Goal: Check status: Check status

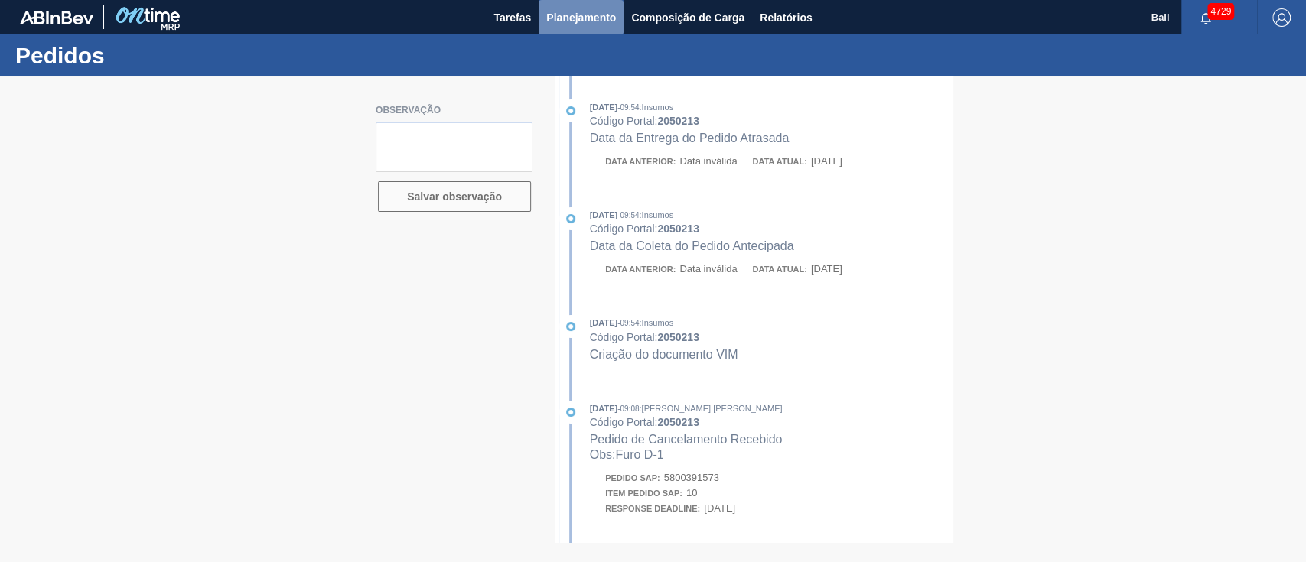
click at [600, 26] on span "Planejamento" at bounding box center [581, 17] width 70 height 18
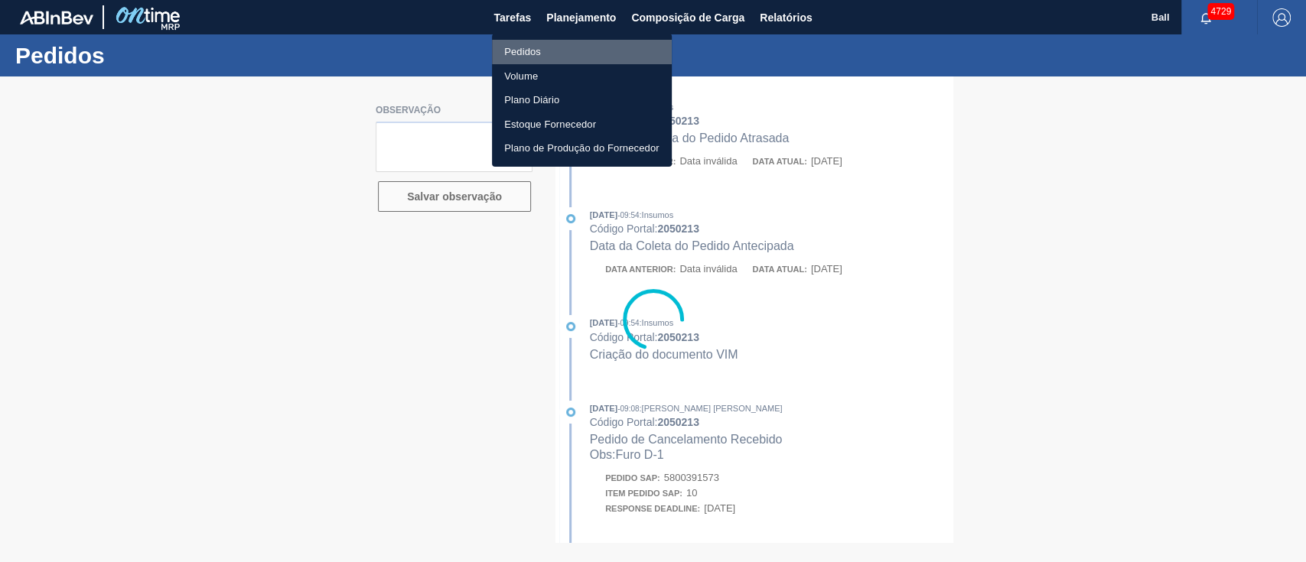
click at [541, 52] on li "Pedidos" at bounding box center [582, 52] width 180 height 24
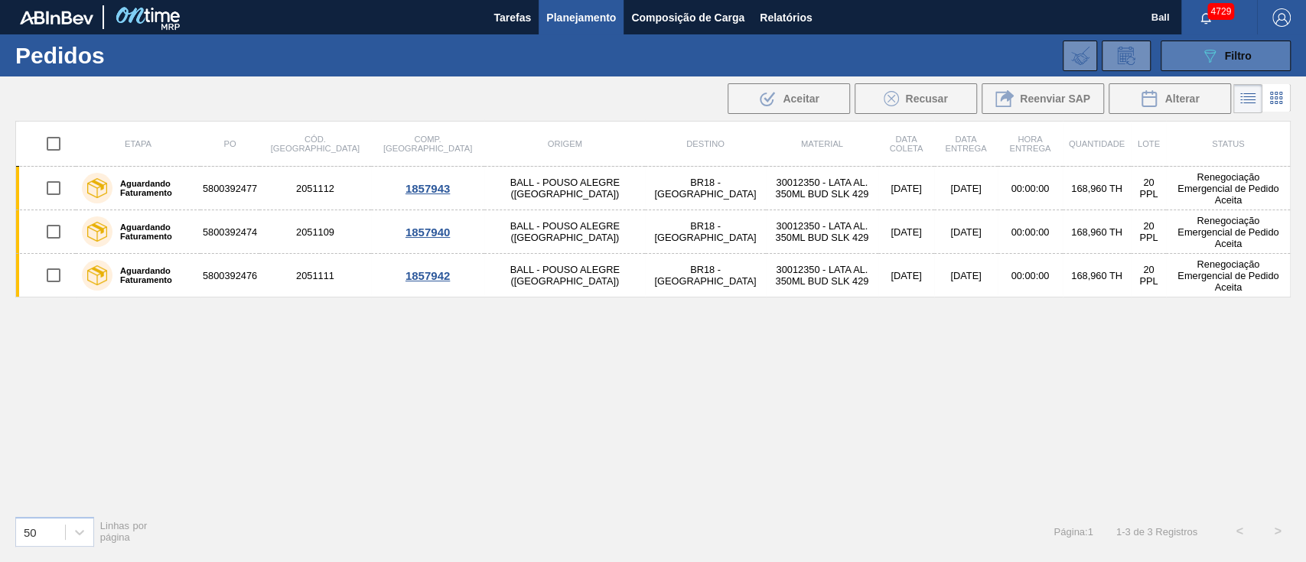
click at [1252, 42] on button "089F7B8B-B2A5-4AFE-B5C0-19BA573D28AC Filtro" at bounding box center [1225, 56] width 130 height 31
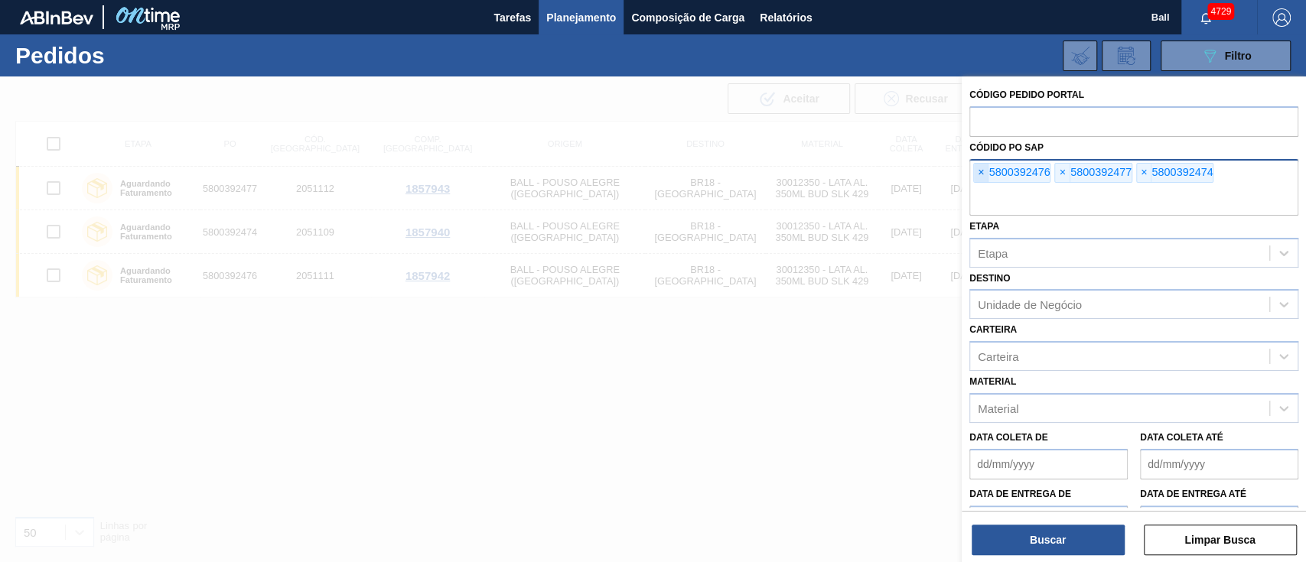
click at [980, 178] on span "×" at bounding box center [981, 173] width 15 height 18
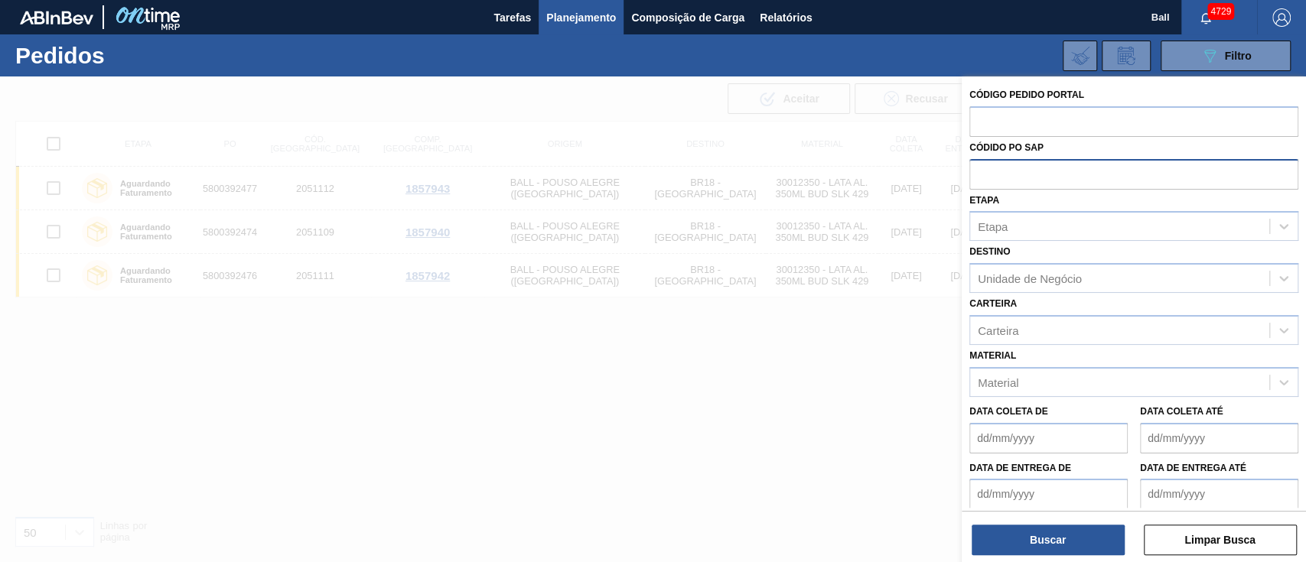
click at [980, 178] on input "text" at bounding box center [1133, 173] width 329 height 29
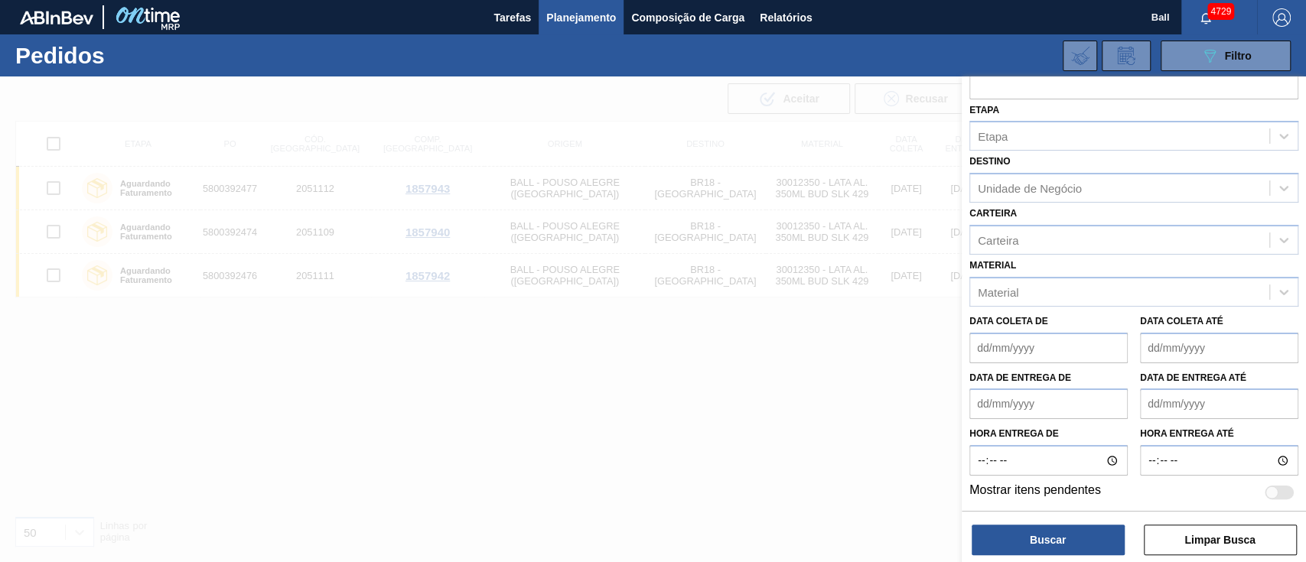
click at [1281, 486] on div at bounding box center [1278, 493] width 29 height 14
checkbox input "true"
click at [1025, 547] on button "Buscar" at bounding box center [1047, 540] width 153 height 31
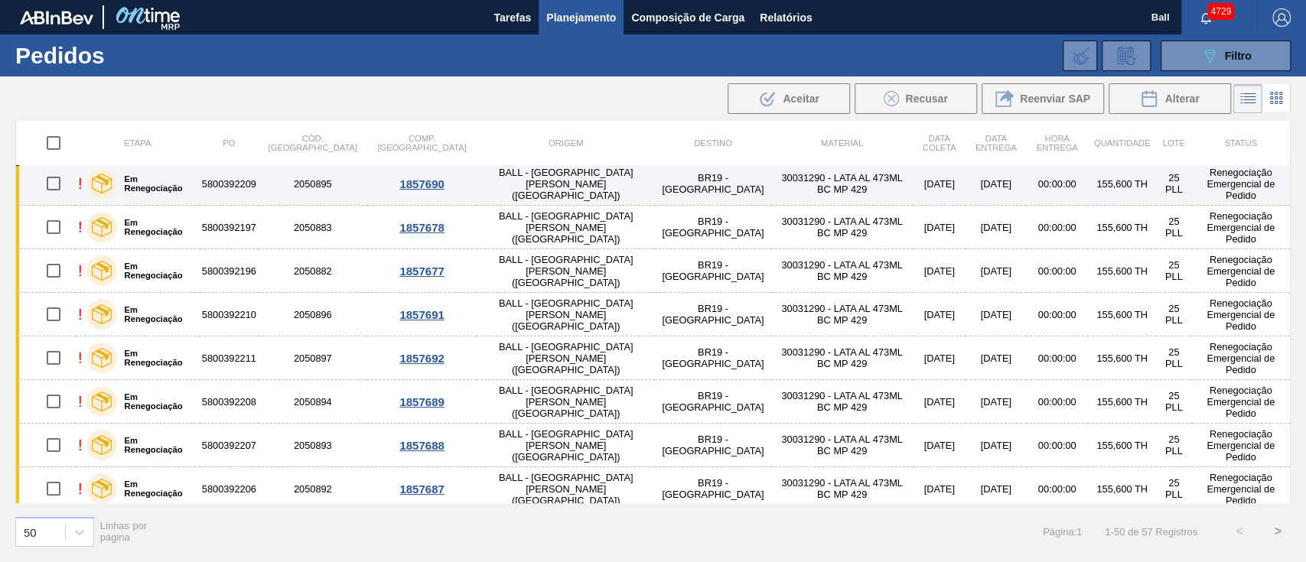
scroll to position [0, 0]
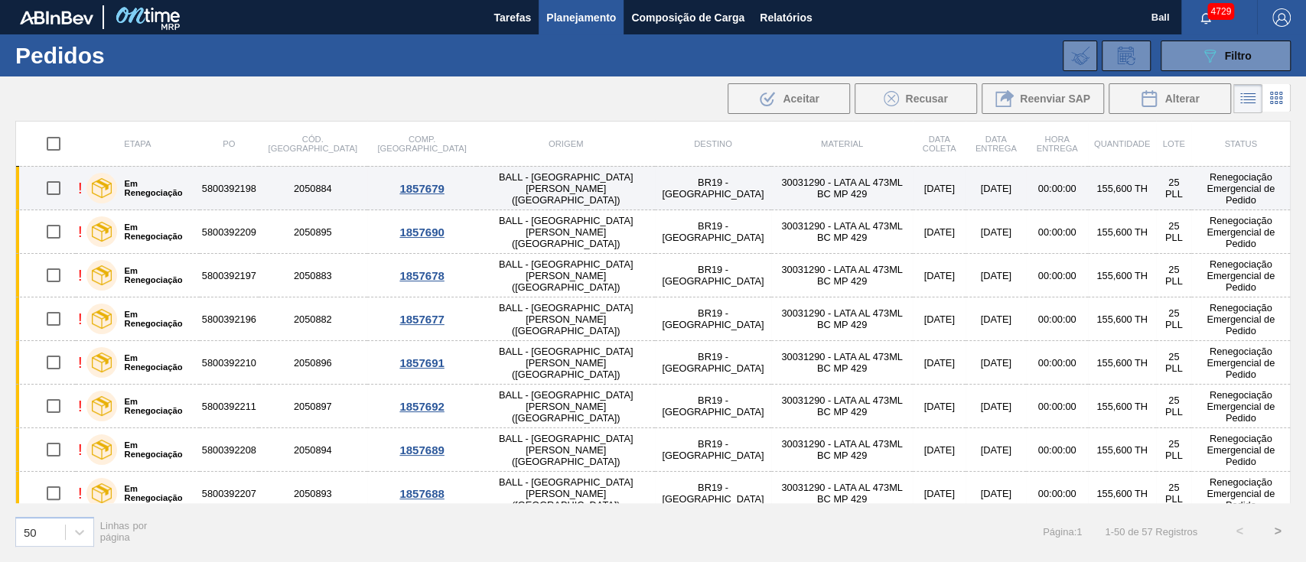
click at [655, 198] on td "BR19 - [GEOGRAPHIC_DATA]" at bounding box center [713, 189] width 116 height 44
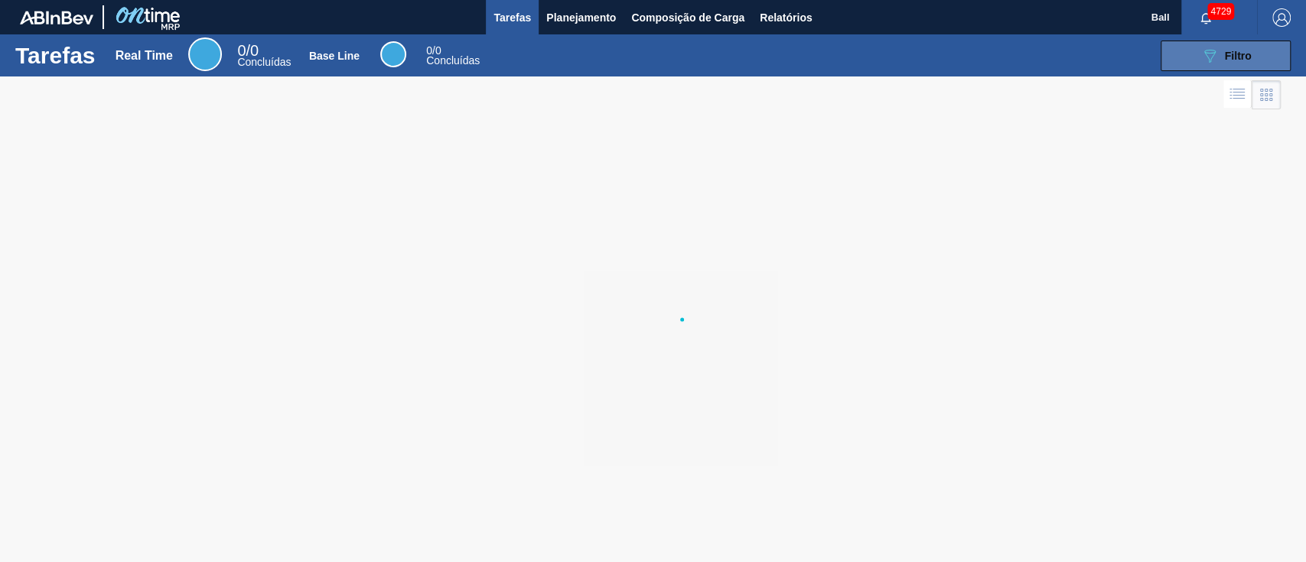
click at [1238, 54] on span "Filtro" at bounding box center [1238, 56] width 27 height 12
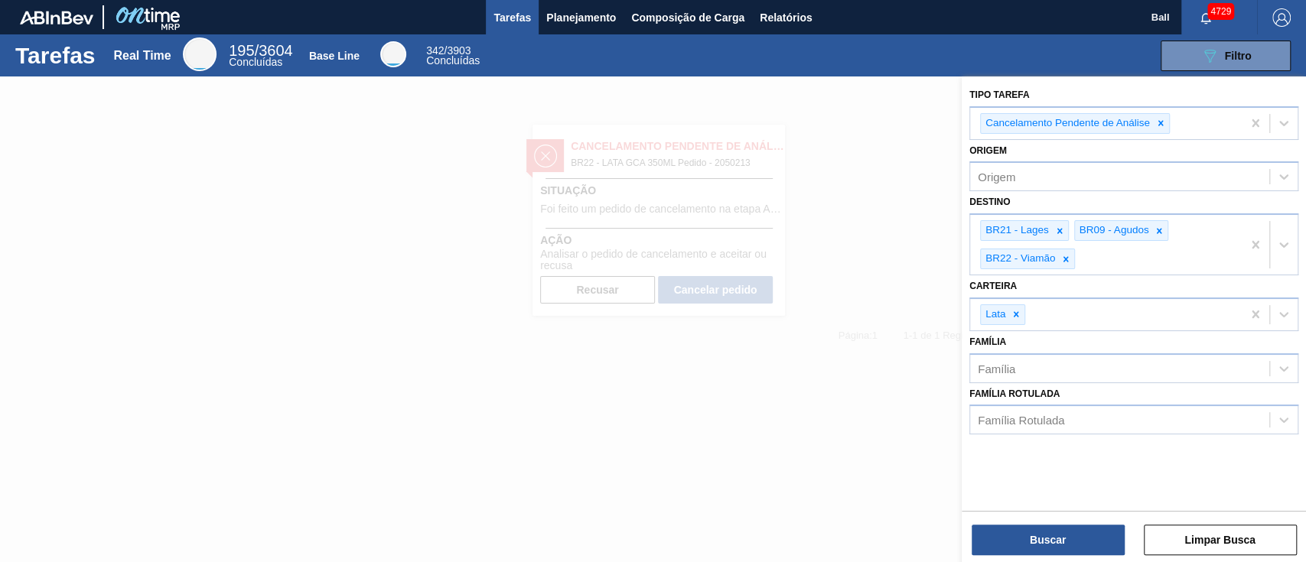
click at [841, 95] on div at bounding box center [653, 357] width 1306 height 562
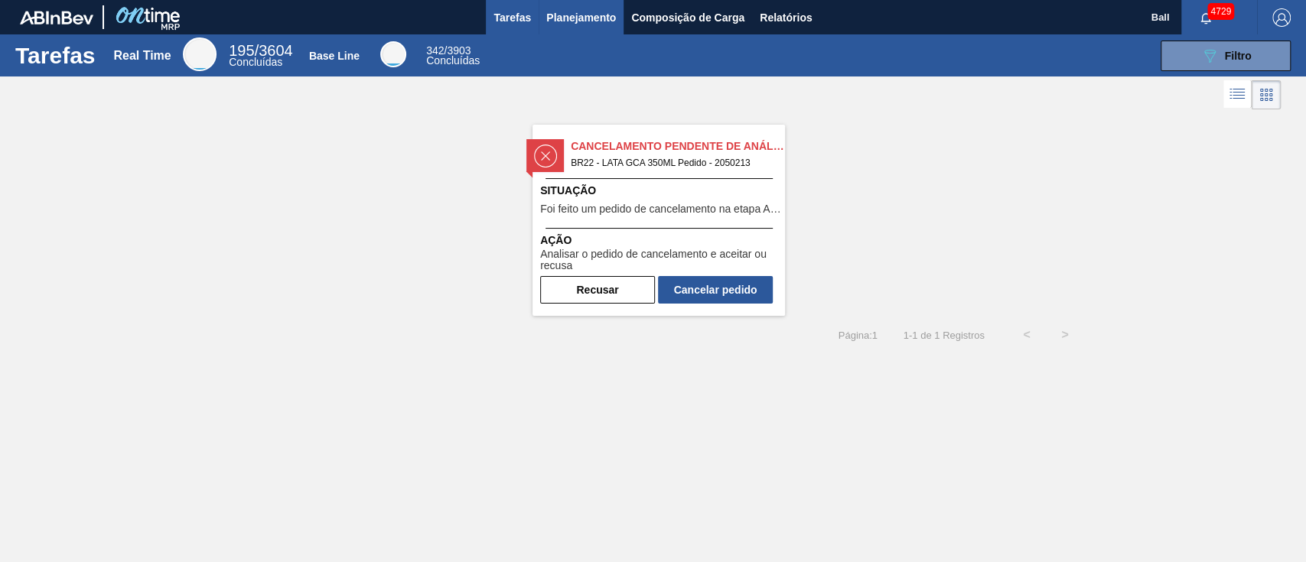
click at [594, 24] on span "Planejamento" at bounding box center [581, 17] width 70 height 18
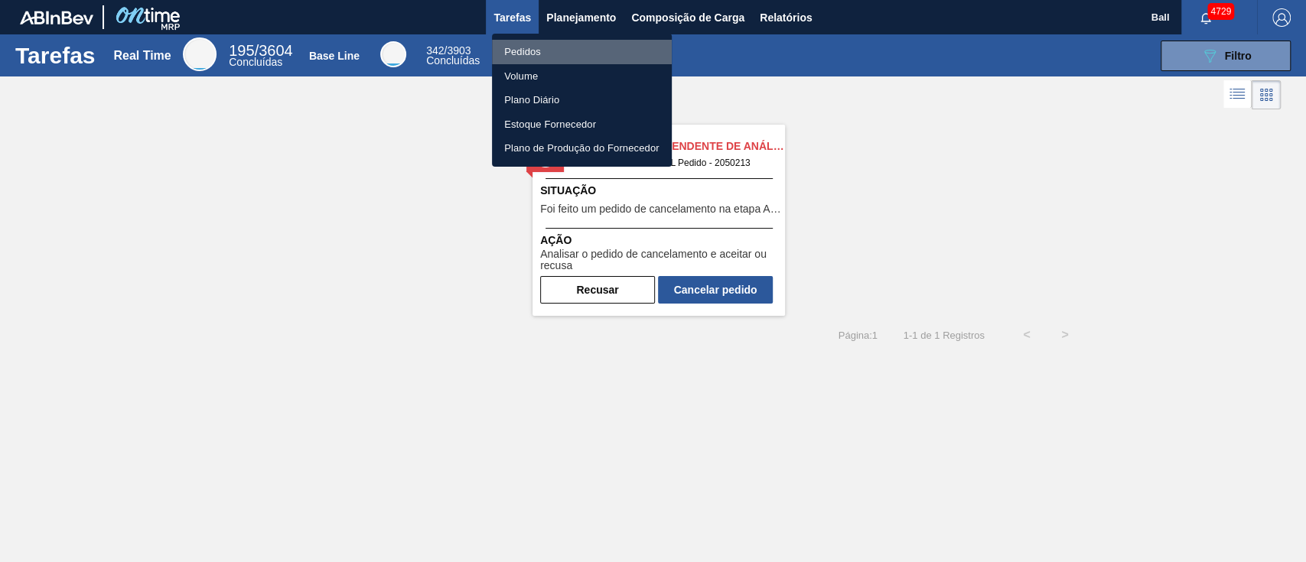
click at [529, 54] on li "Pedidos" at bounding box center [582, 52] width 180 height 24
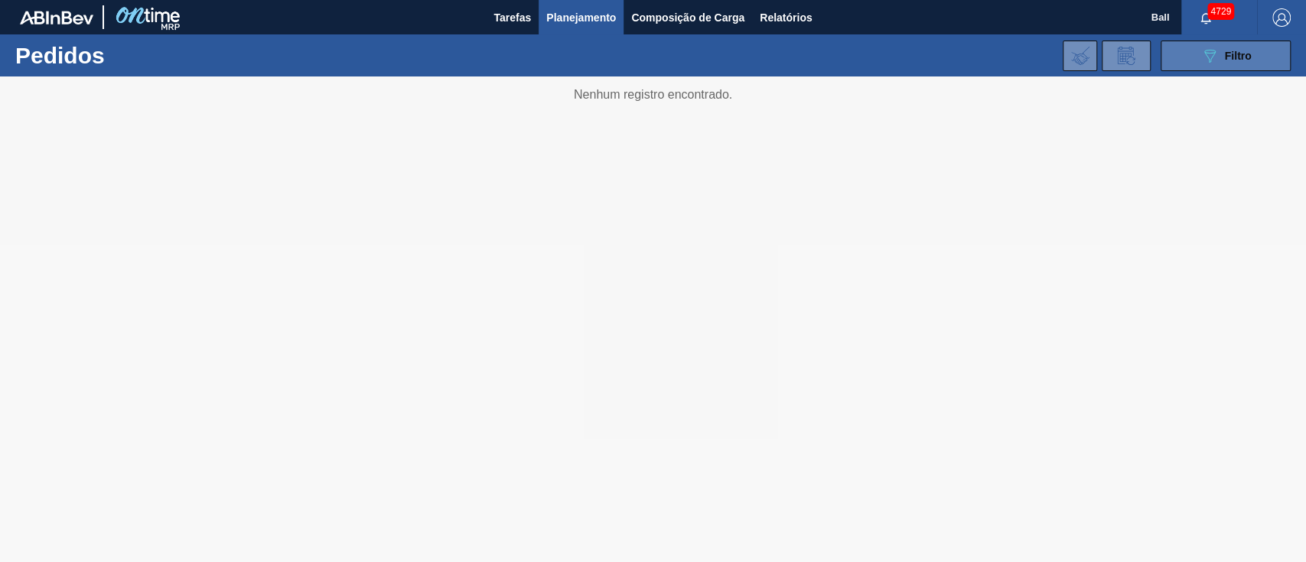
click at [1261, 68] on button "089F7B8B-B2A5-4AFE-B5C0-19BA573D28AC Filtro" at bounding box center [1225, 56] width 130 height 31
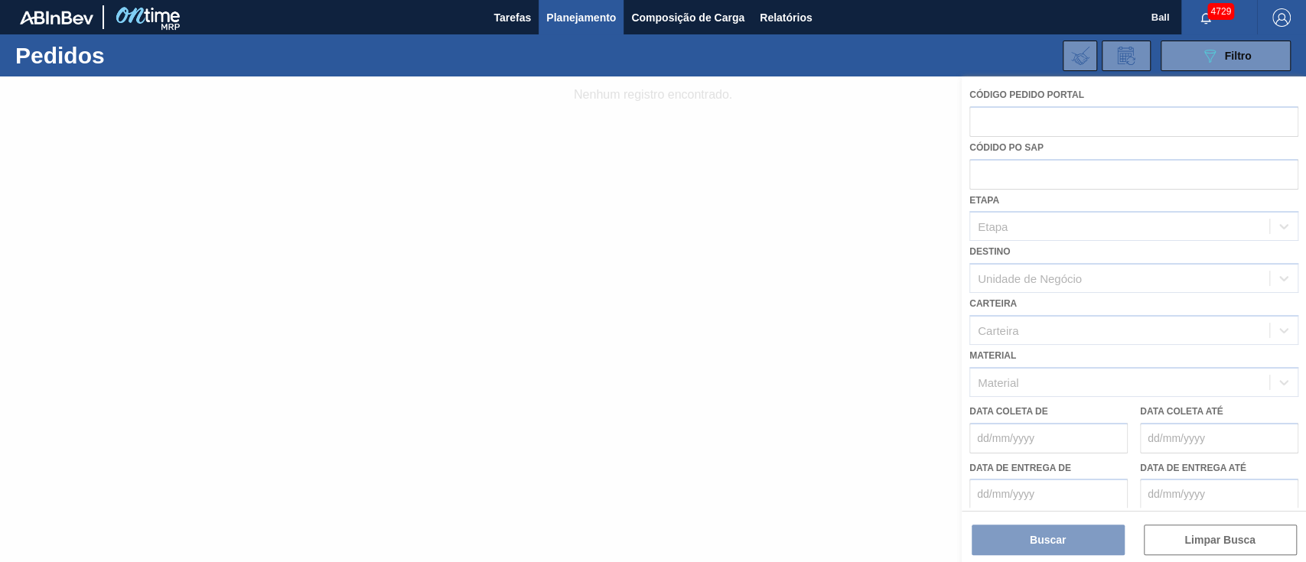
click at [1041, 181] on div at bounding box center [653, 319] width 1306 height 486
click at [733, 195] on div at bounding box center [653, 319] width 1306 height 486
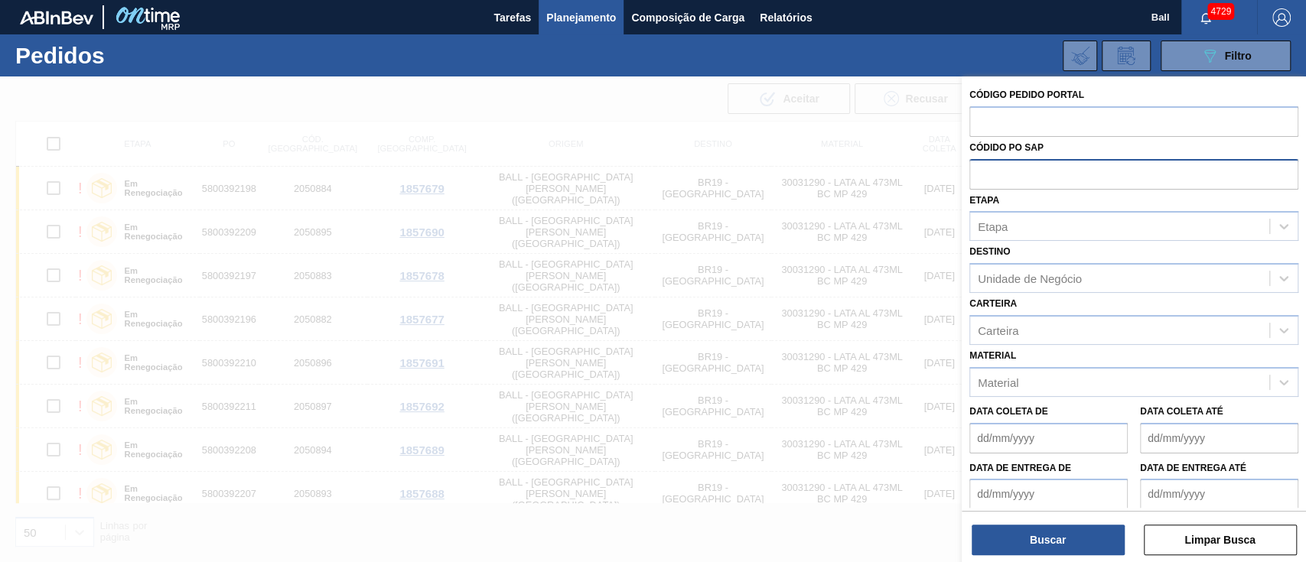
click at [1124, 162] on input "text" at bounding box center [1133, 173] width 329 height 29
paste input "5800391532"
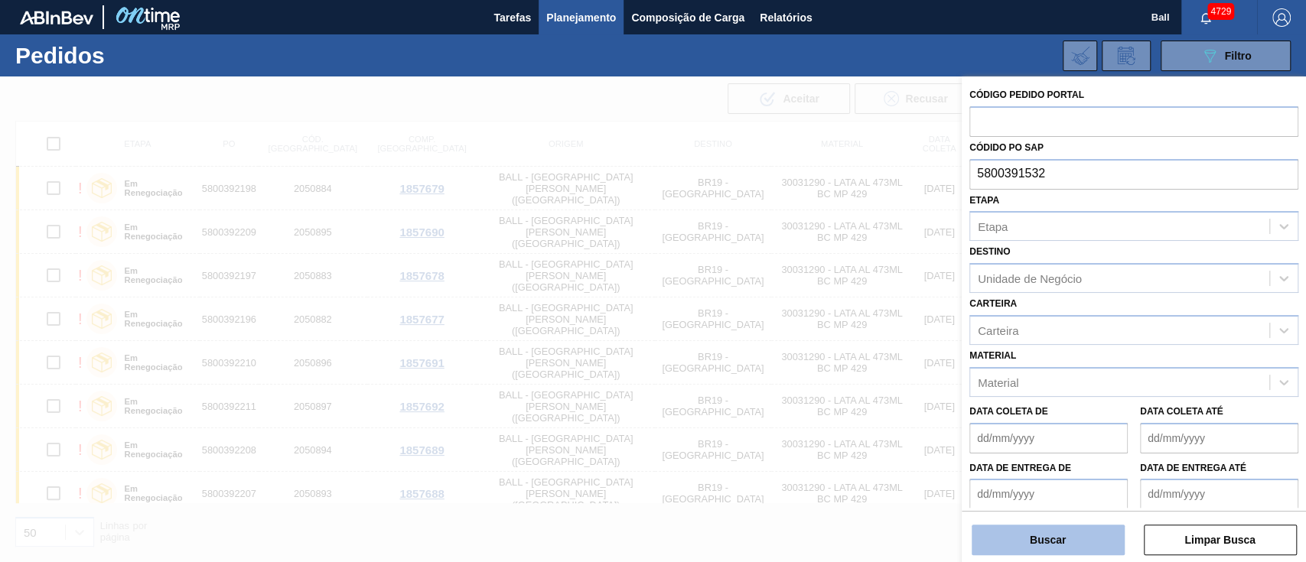
type input "5800391532"
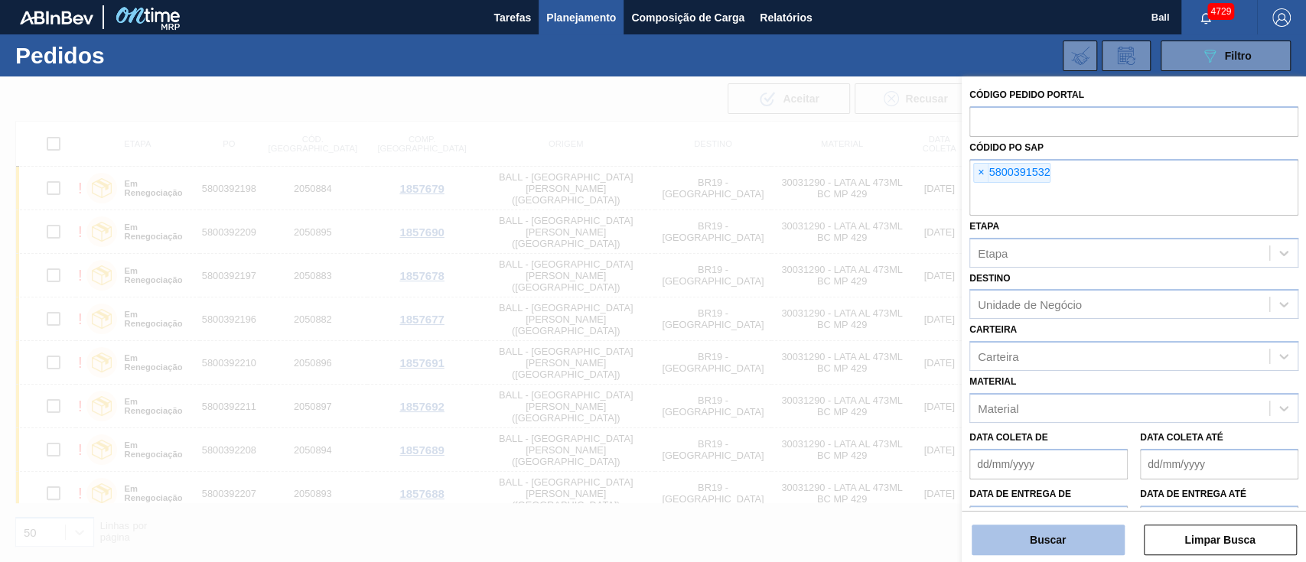
click at [1034, 531] on button "Buscar" at bounding box center [1047, 540] width 153 height 31
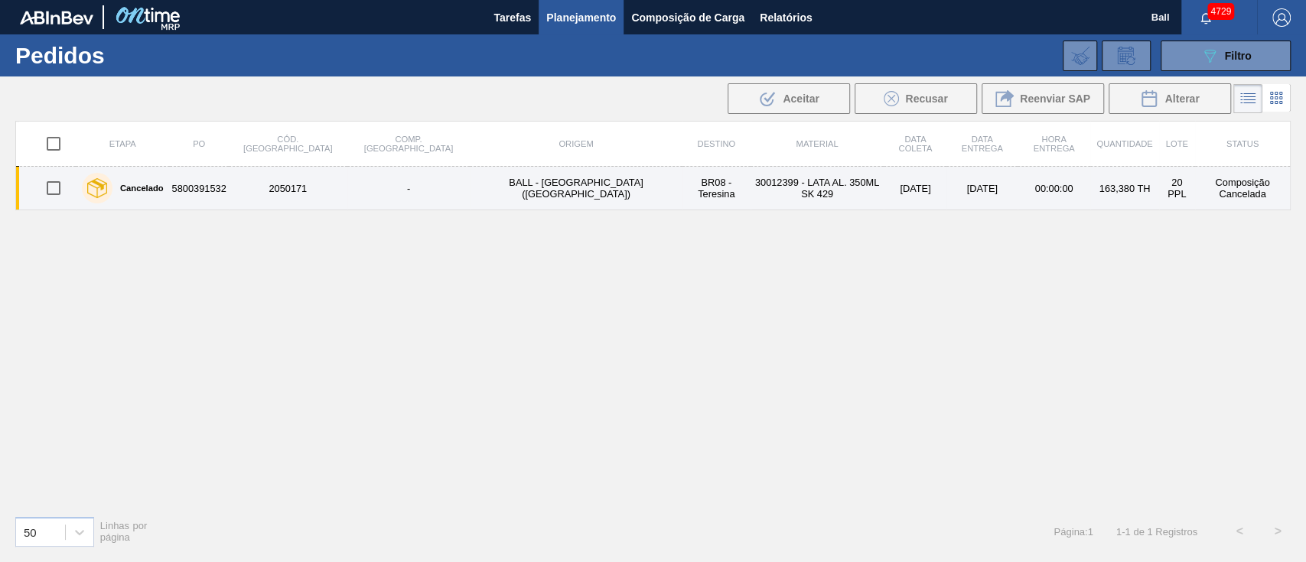
click at [750, 194] on td "30012399 - LATA AL. 350ML SK 429" at bounding box center [817, 189] width 134 height 44
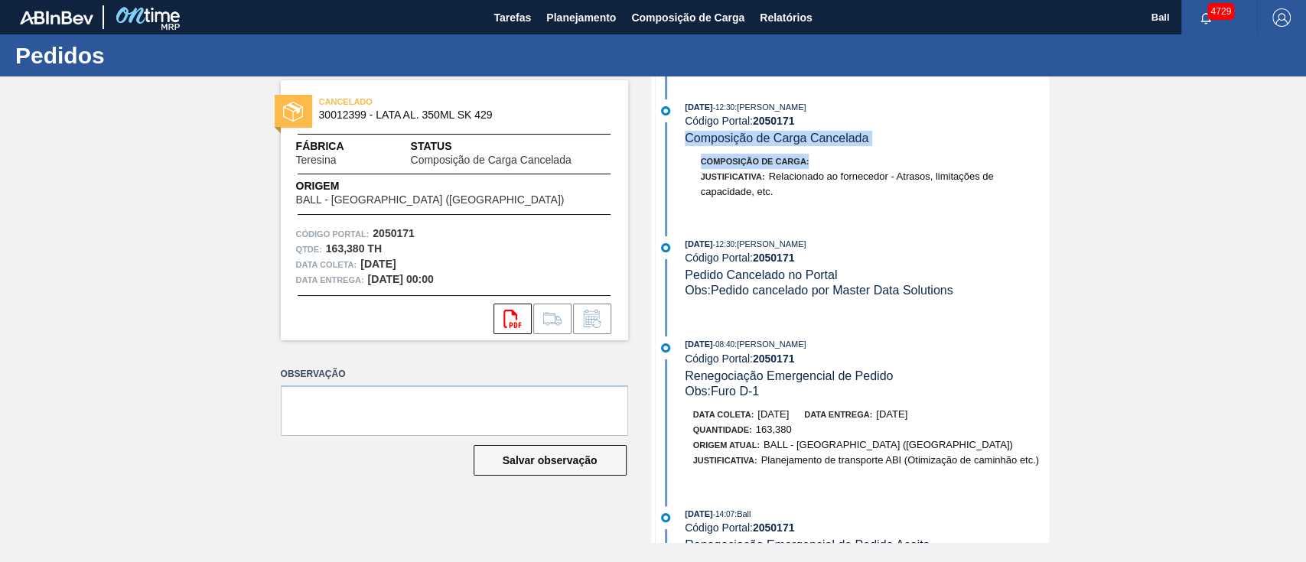
drag, startPoint x: 1046, startPoint y: 125, endPoint x: 1048, endPoint y: 164, distance: 38.3
click at [1048, 164] on div "CANCELADO 30012399 - LATA AL. 350ML SK 429 Fábrica Teresina Status Composição d…" at bounding box center [653, 309] width 1306 height 467
click at [961, 157] on div "Composição de Carga :" at bounding box center [866, 161] width 363 height 15
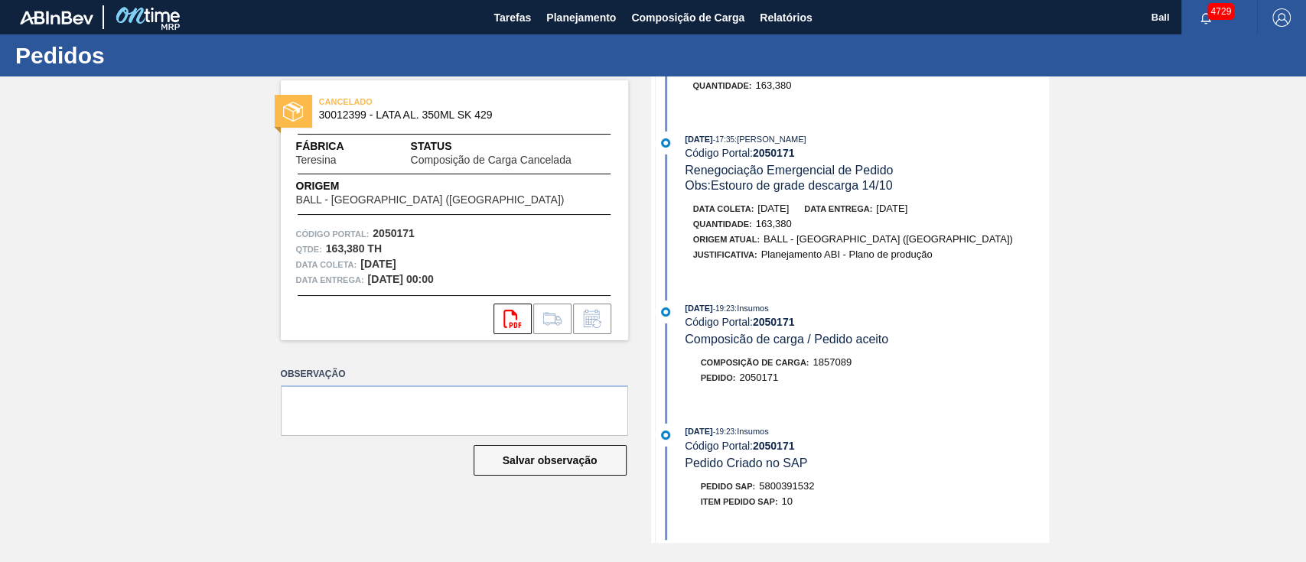
scroll to position [540, 0]
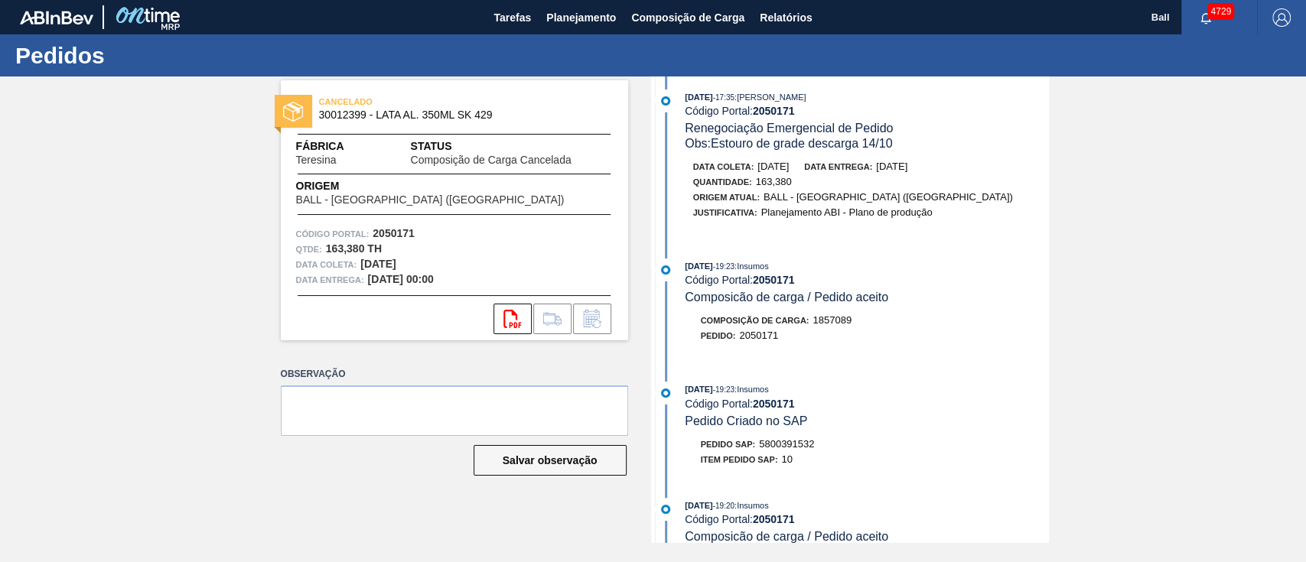
click at [806, 450] on span "5800391532" at bounding box center [786, 443] width 55 height 11
click at [965, 397] on div "[DATE] 19:23 : Insumos" at bounding box center [866, 389] width 363 height 15
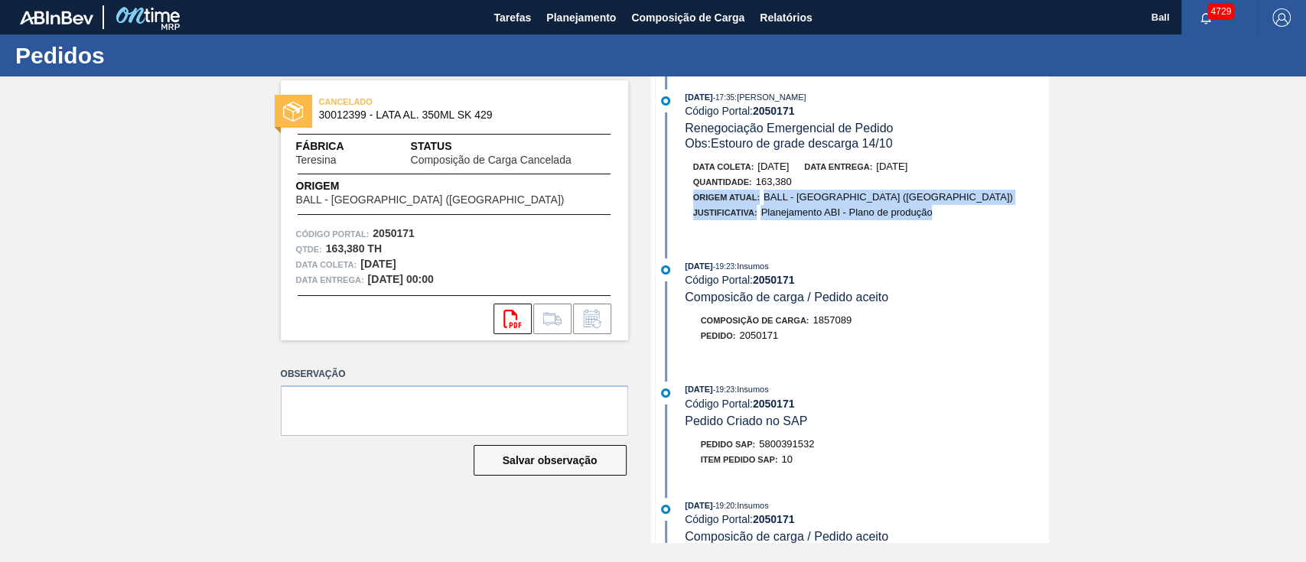
drag, startPoint x: 1043, startPoint y: 239, endPoint x: 1052, endPoint y: 192, distance: 48.2
click at [1052, 192] on div "CANCELADO 30012399 - LATA AL. 350ML SK 429 Fábrica Teresina Status Composição d…" at bounding box center [653, 309] width 1306 height 467
click at [1016, 236] on div "[DATE] 17:35 : [PERSON_NAME] Código Portal: 2050171 Renegociação Emergencial de…" at bounding box center [852, 162] width 394 height 146
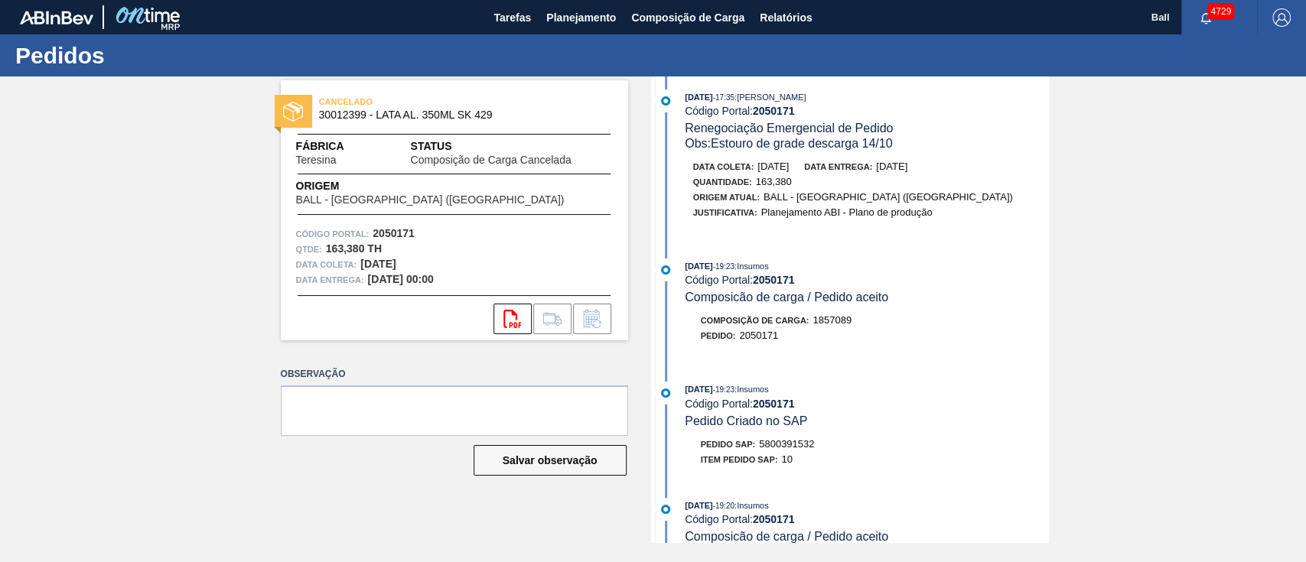
drag, startPoint x: 1046, startPoint y: 238, endPoint x: 1052, endPoint y: 168, distance: 69.9
click at [1052, 168] on div "CANCELADO 30012399 - LATA AL. 350ML SK 429 Fábrica Teresina Status Composição d…" at bounding box center [653, 309] width 1306 height 467
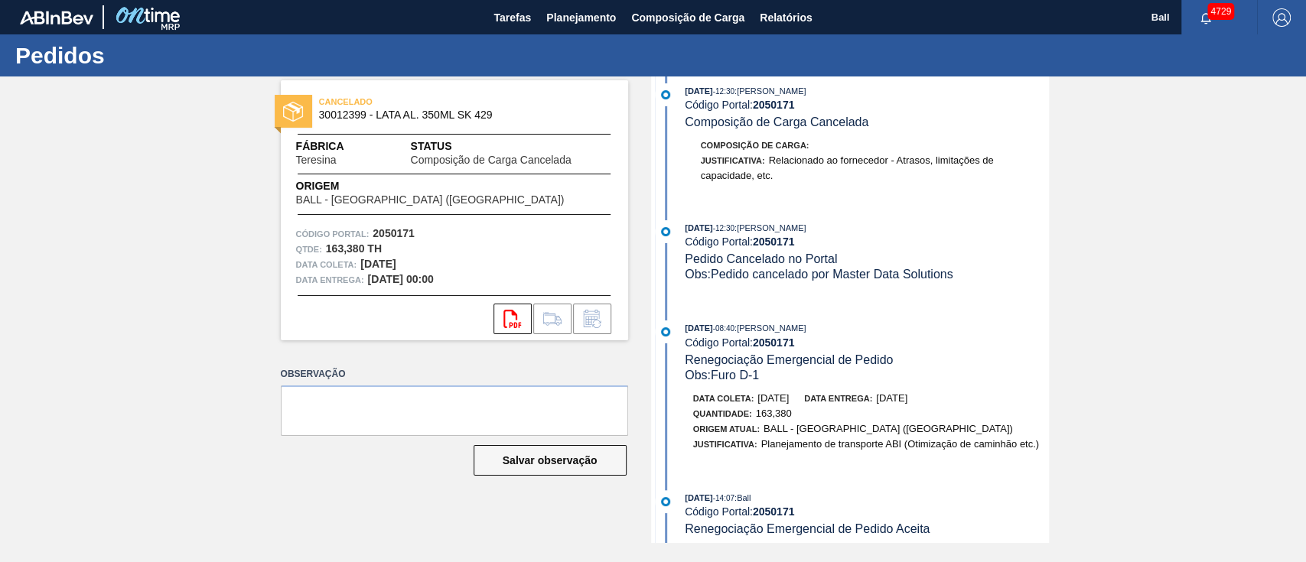
scroll to position [0, 0]
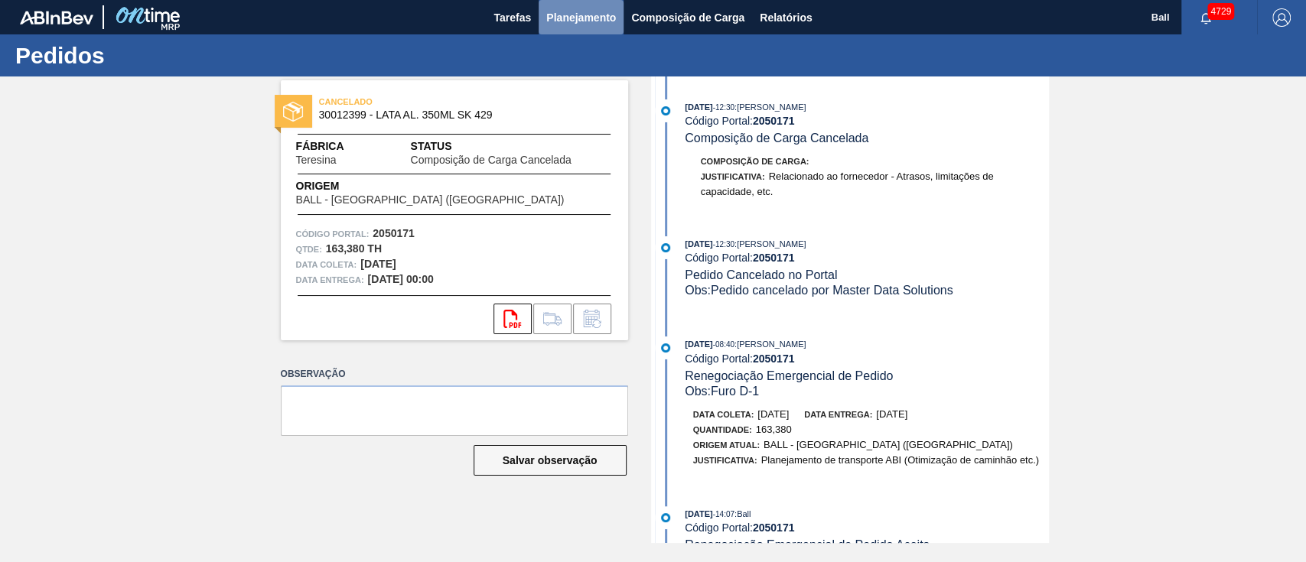
click at [621, 12] on button "Planejamento" at bounding box center [580, 17] width 85 height 34
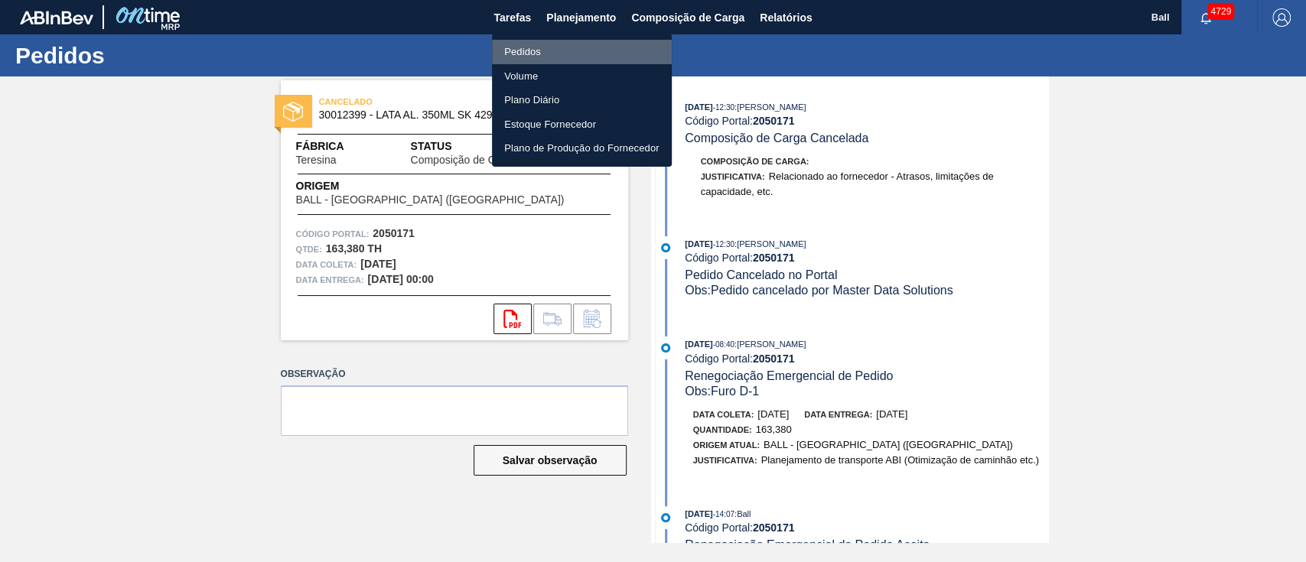
click at [540, 46] on li "Pedidos" at bounding box center [582, 52] width 180 height 24
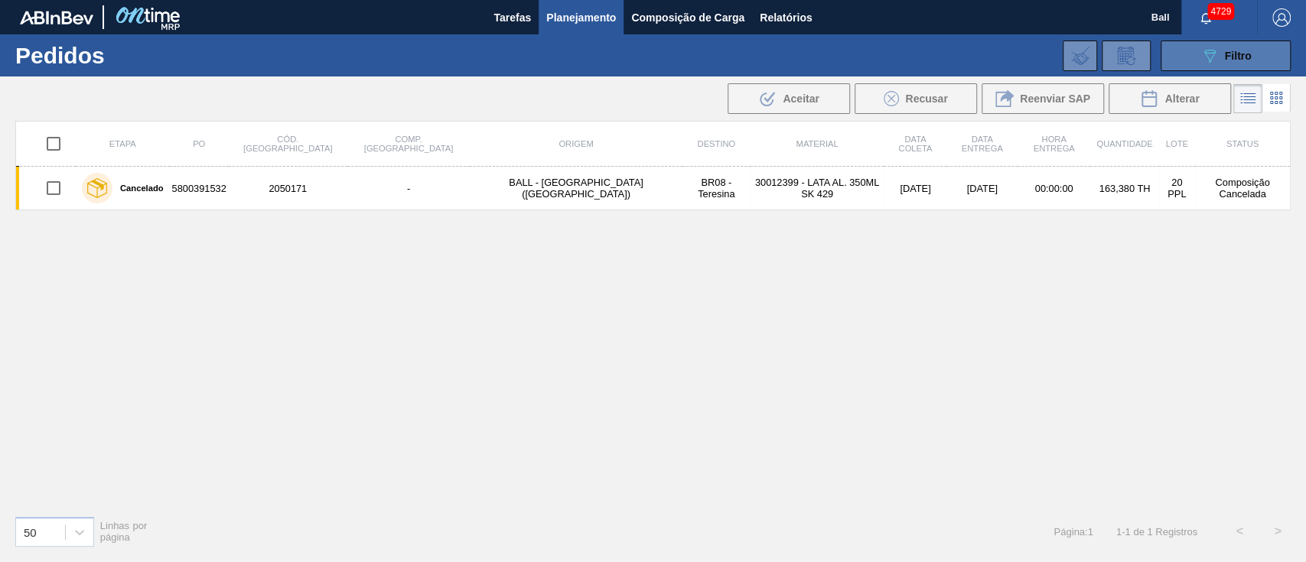
click at [1217, 61] on icon "089F7B8B-B2A5-4AFE-B5C0-19BA573D28AC" at bounding box center [1209, 56] width 18 height 18
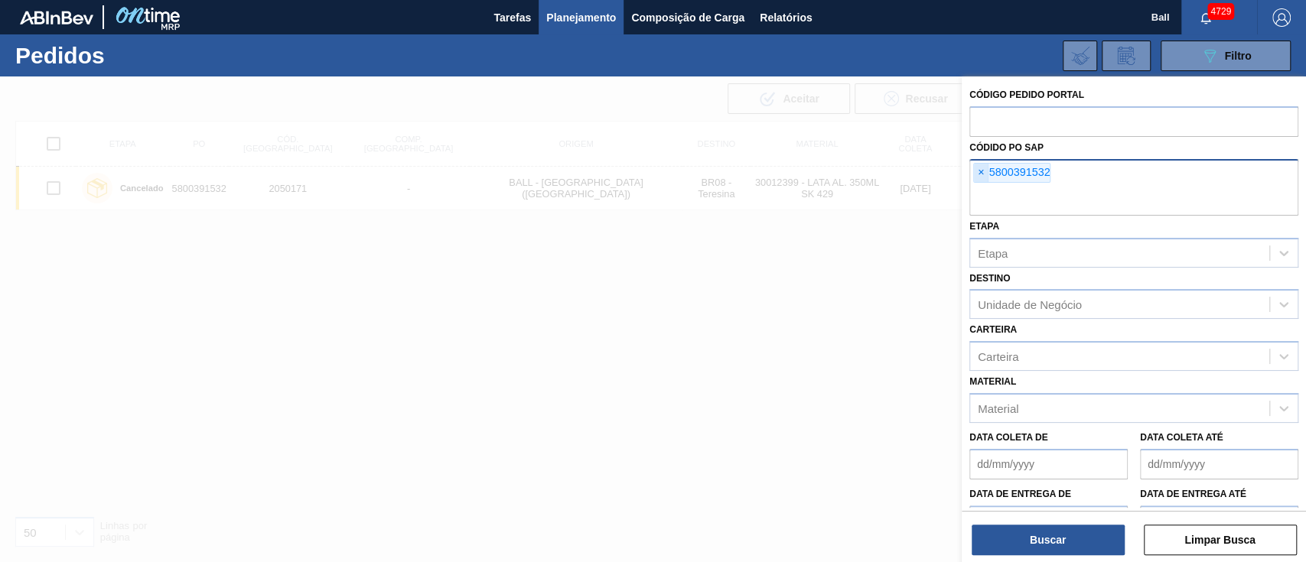
click at [974, 171] on span "×" at bounding box center [981, 173] width 15 height 18
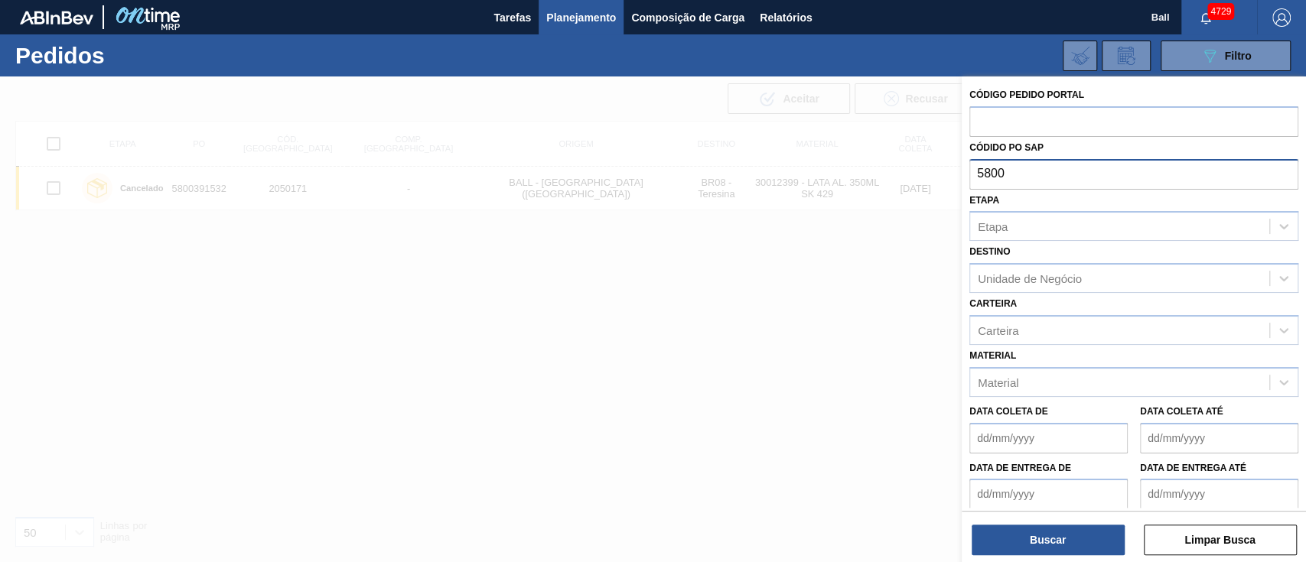
type input "5800"
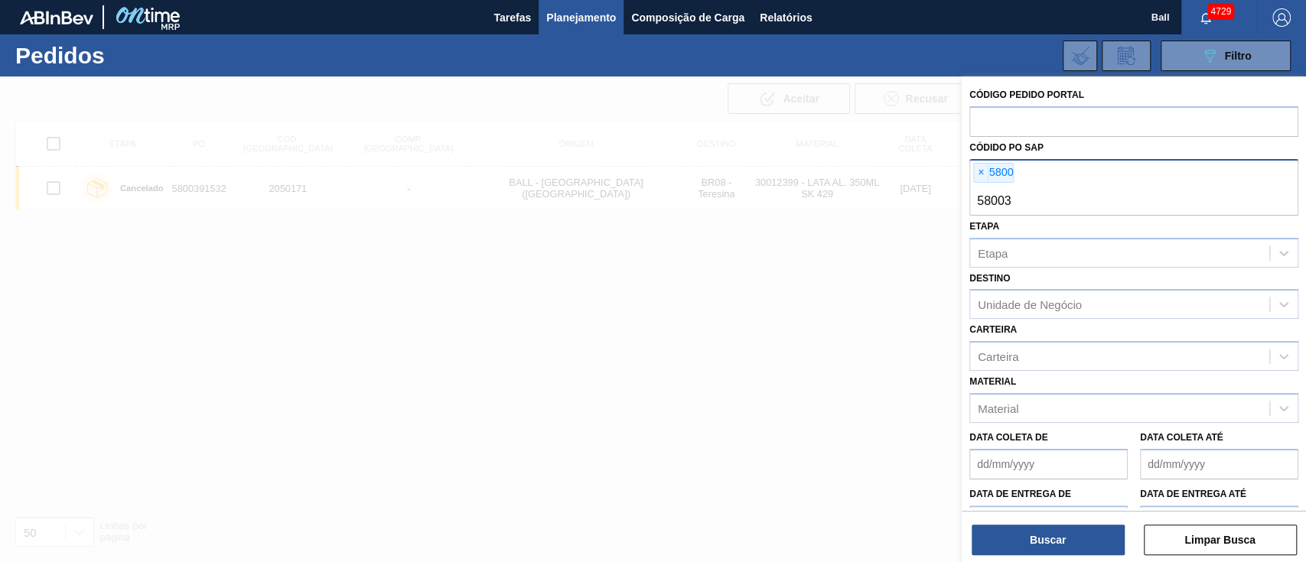
type input "580039"
type input "0499"
type input "5800390499"
click at [981, 169] on span "×" at bounding box center [981, 173] width 15 height 18
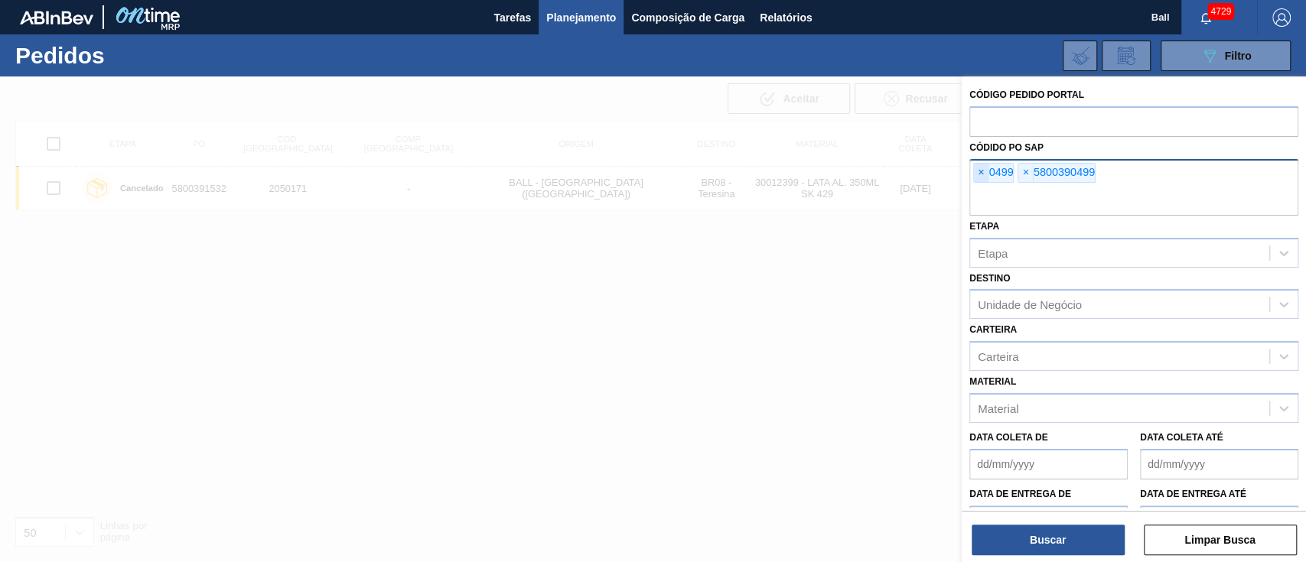
click at [981, 169] on span "×" at bounding box center [981, 173] width 15 height 18
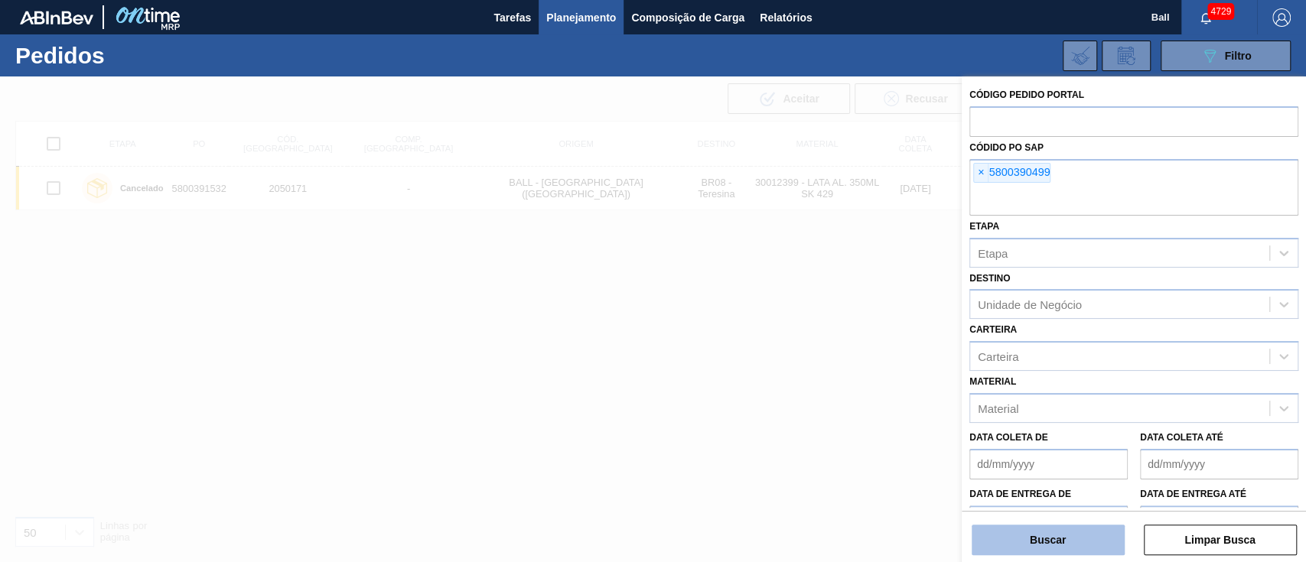
click at [1046, 534] on button "Buscar" at bounding box center [1047, 540] width 153 height 31
